Goal: Information Seeking & Learning: Understand process/instructions

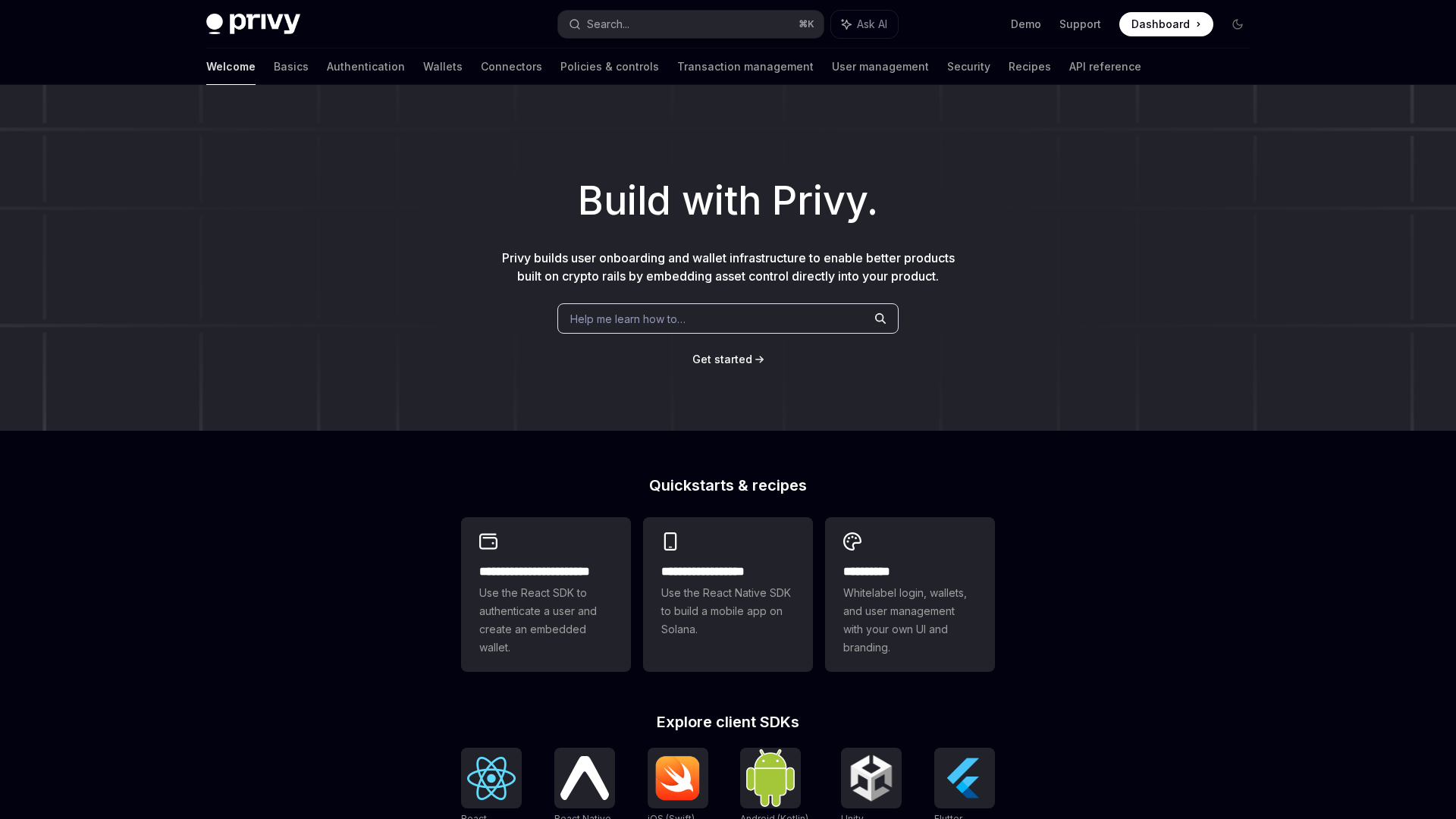
drag, startPoint x: 442, startPoint y: 445, endPoint x: 424, endPoint y: 411, distance: 38.5
click at [442, 445] on div "**********" at bounding box center [728, 645] width 1456 height 1120
click at [570, 66] on link "Policies & controls" at bounding box center [609, 66] width 98 height 36
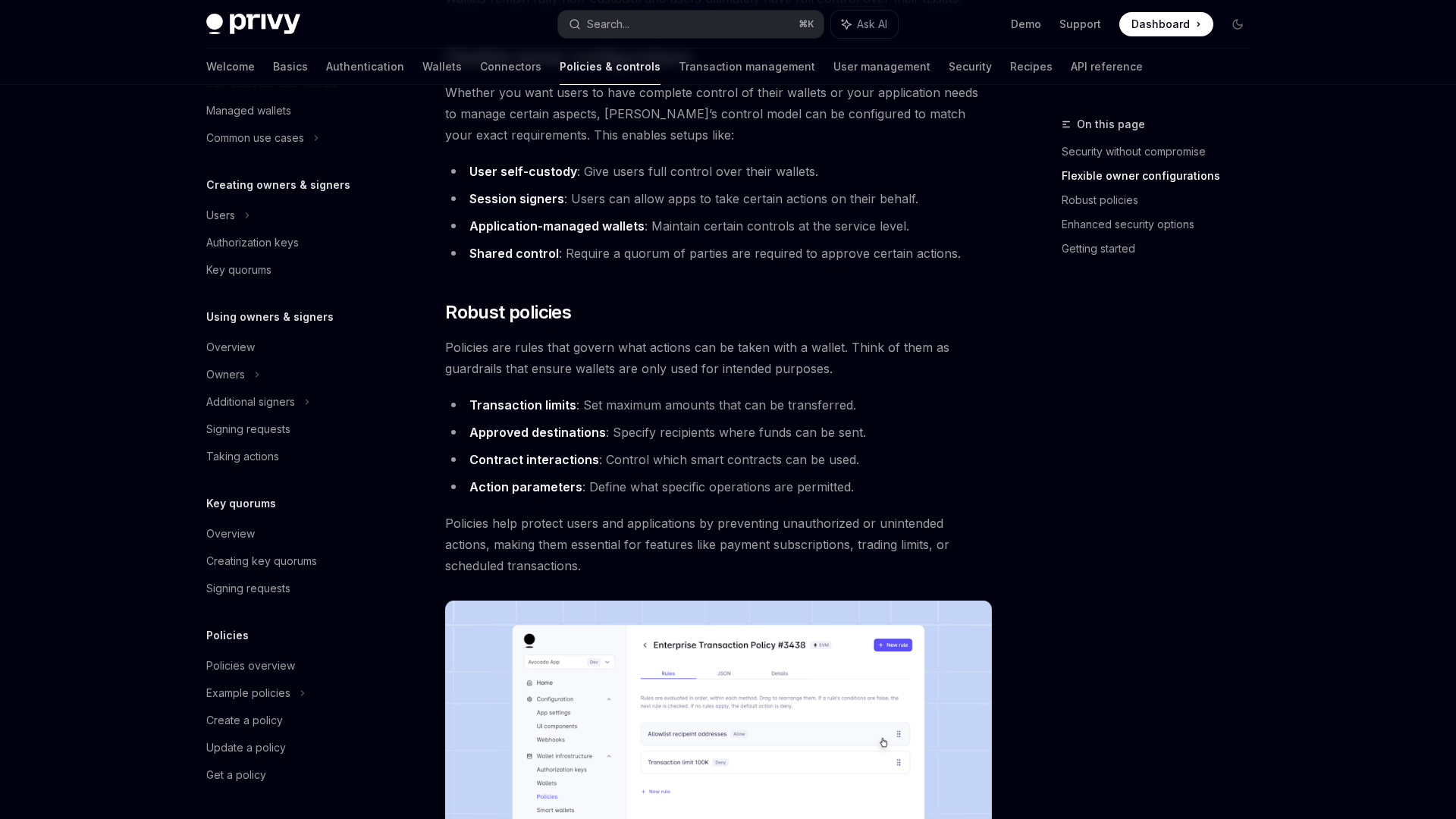
scroll to position [434, 0]
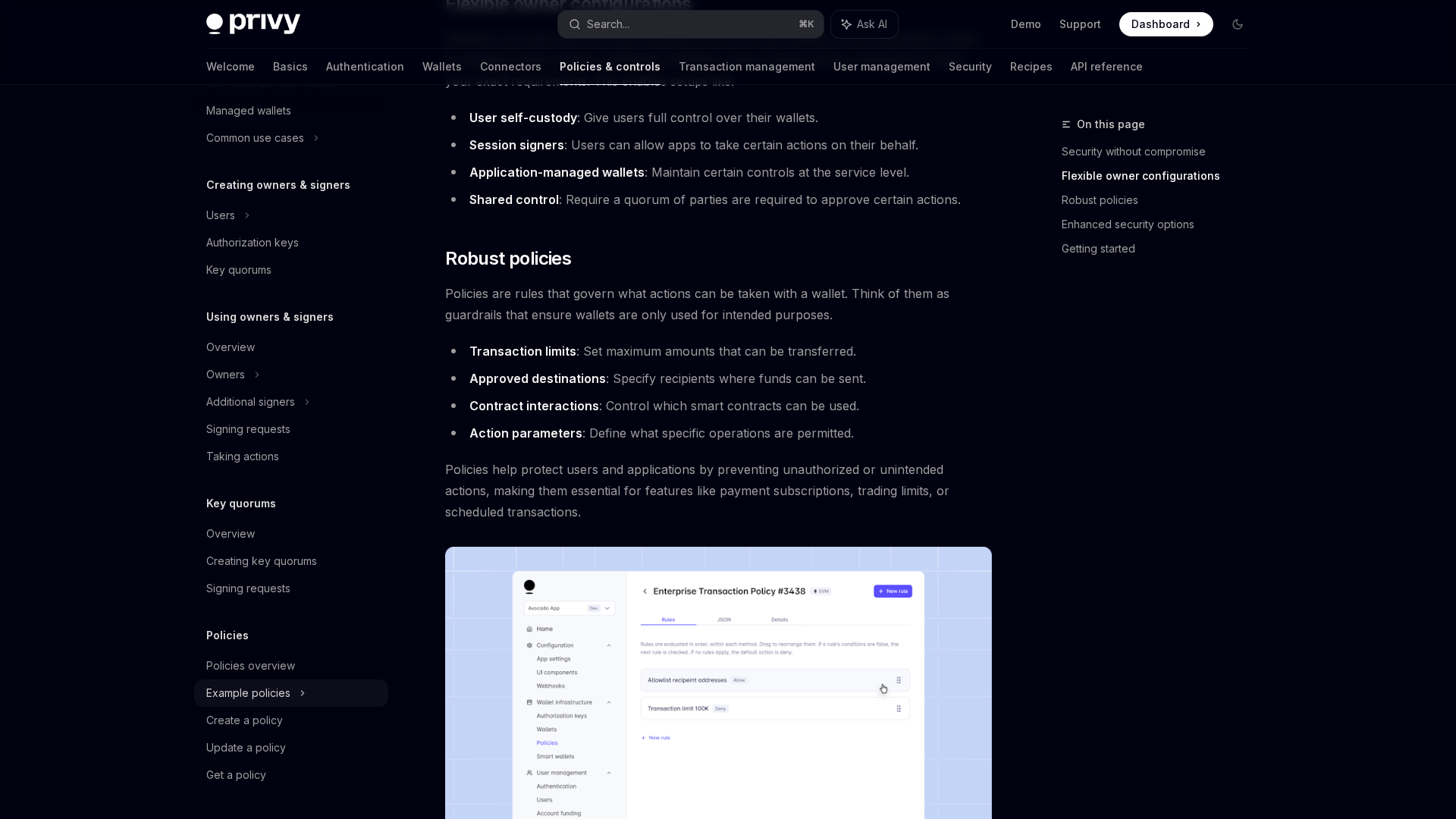
click at [260, 694] on div "Example policies" at bounding box center [248, 693] width 84 height 19
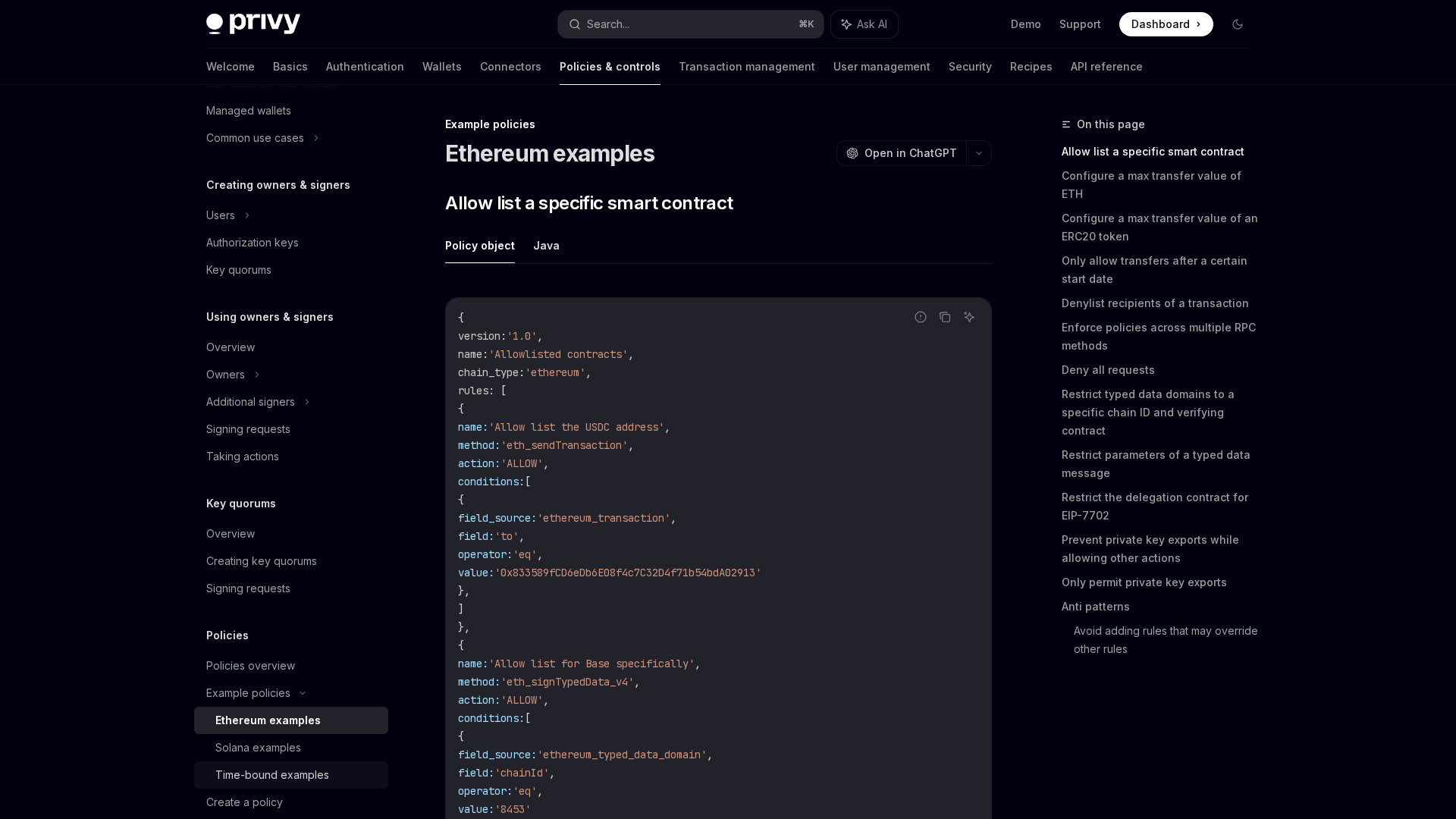
click at [281, 768] on div "Time-bound examples" at bounding box center [272, 775] width 114 height 19
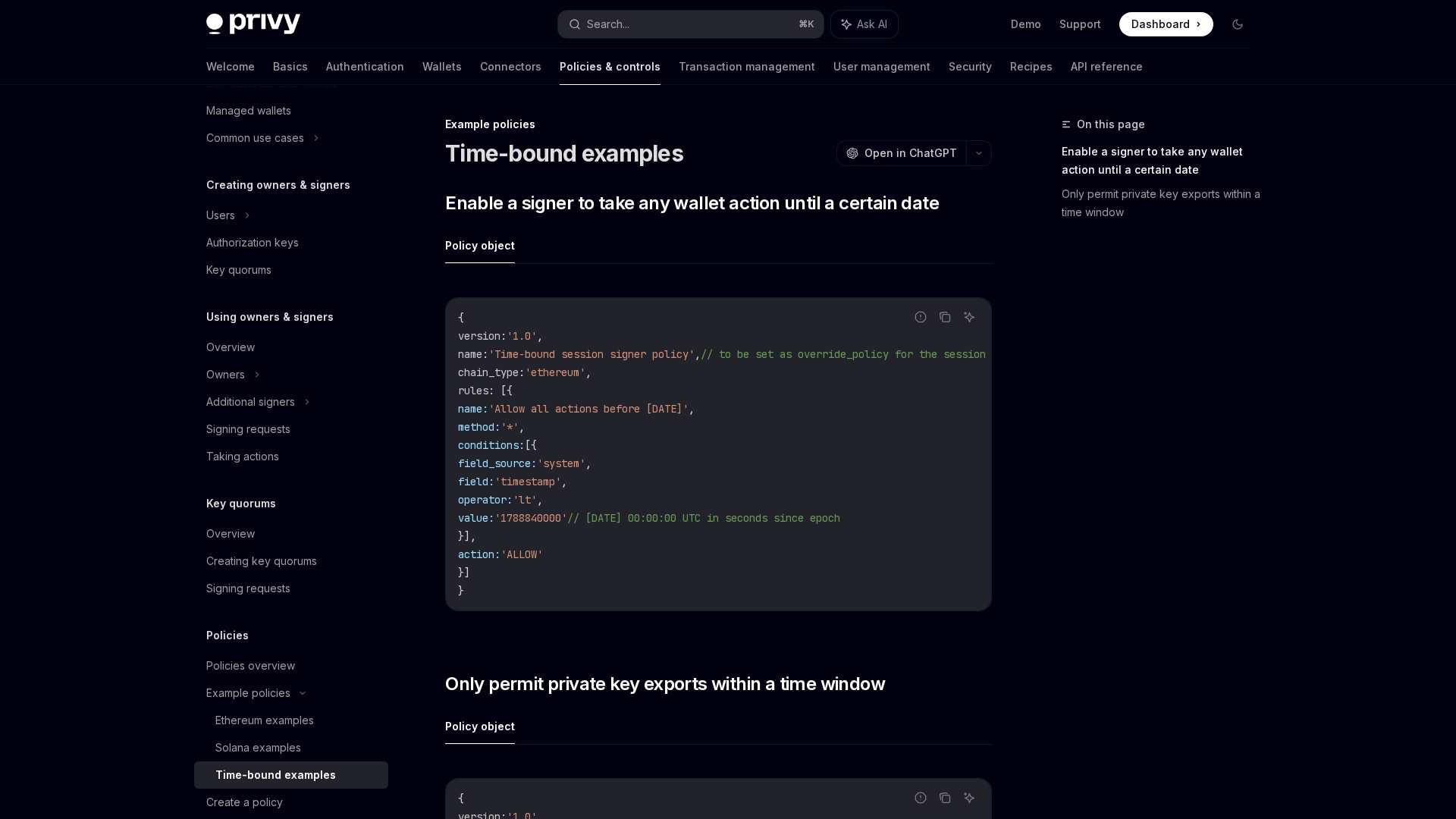
click at [1120, 478] on div "On this page Enable a signer to take any wallet action until a certain date Onl…" at bounding box center [1147, 467] width 231 height 704
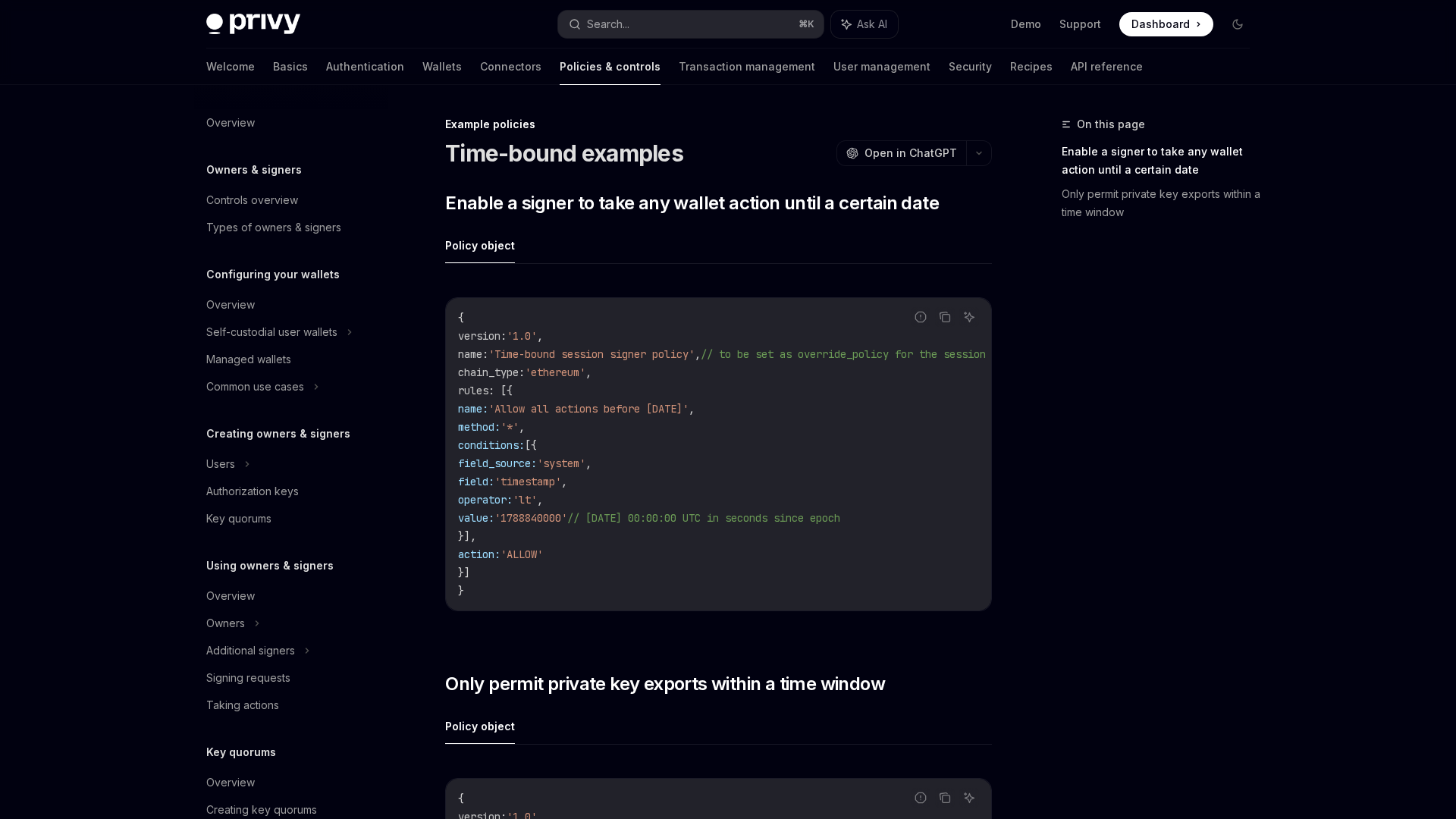
type textarea "*"
